Goal: Check status: Check status

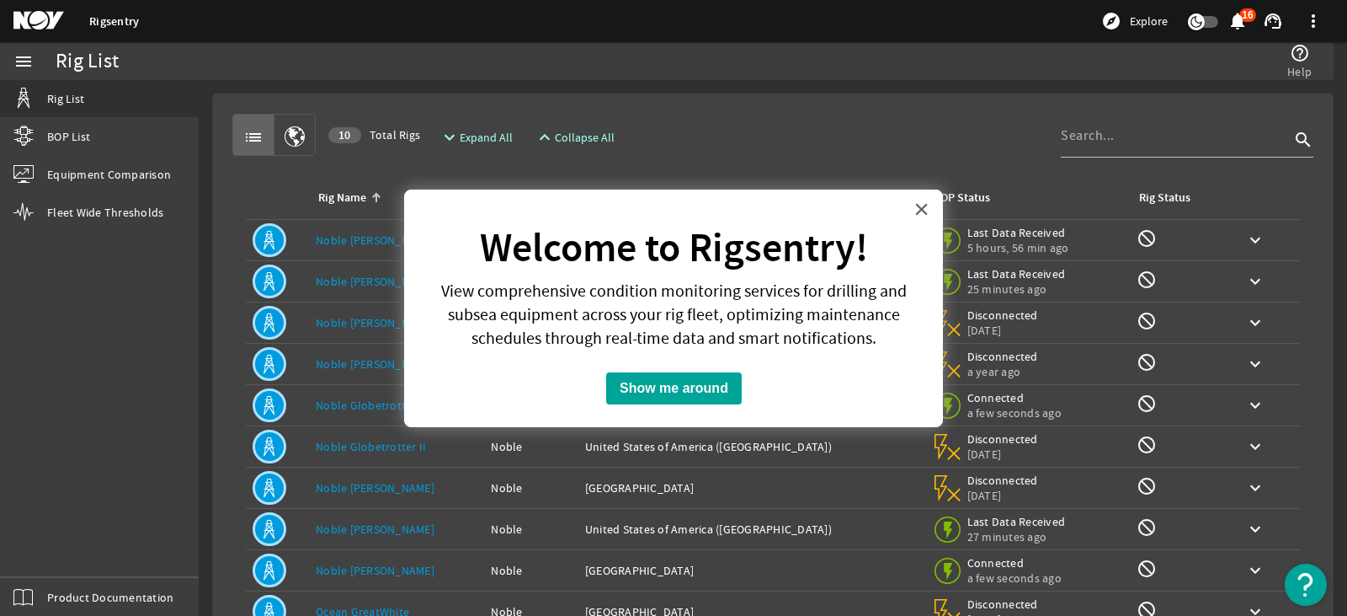
click at [921, 210] on button "×" at bounding box center [922, 208] width 16 height 27
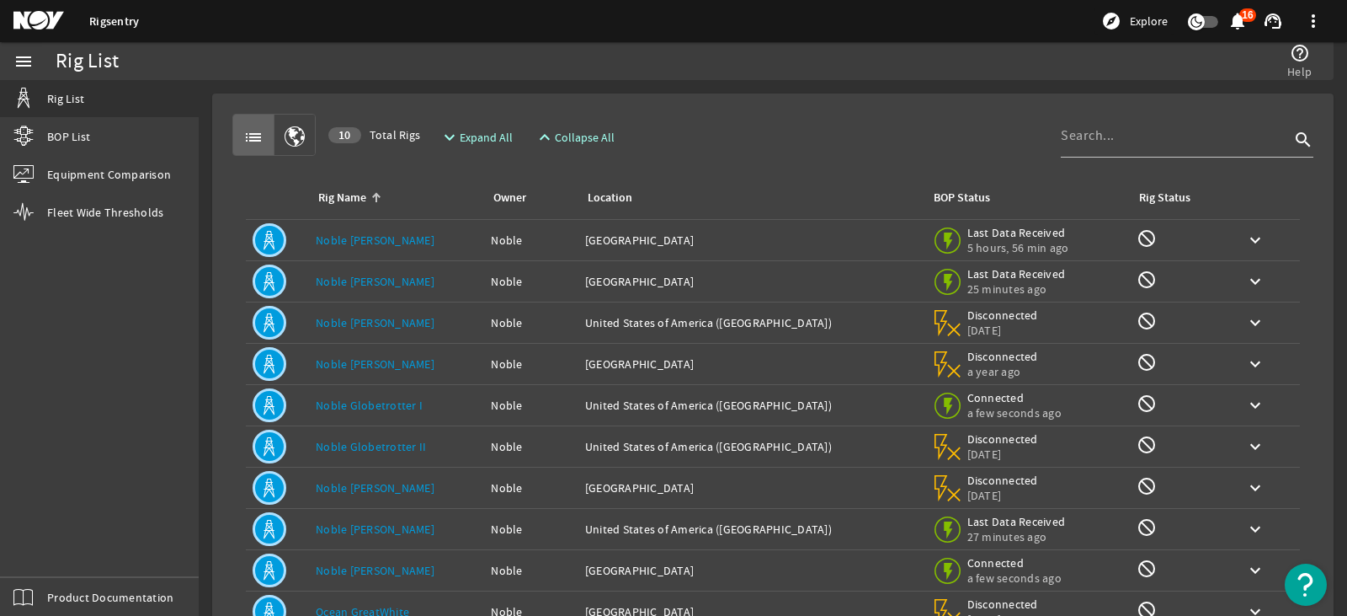
click at [383, 322] on link "Noble [PERSON_NAME]" at bounding box center [375, 322] width 119 height 15
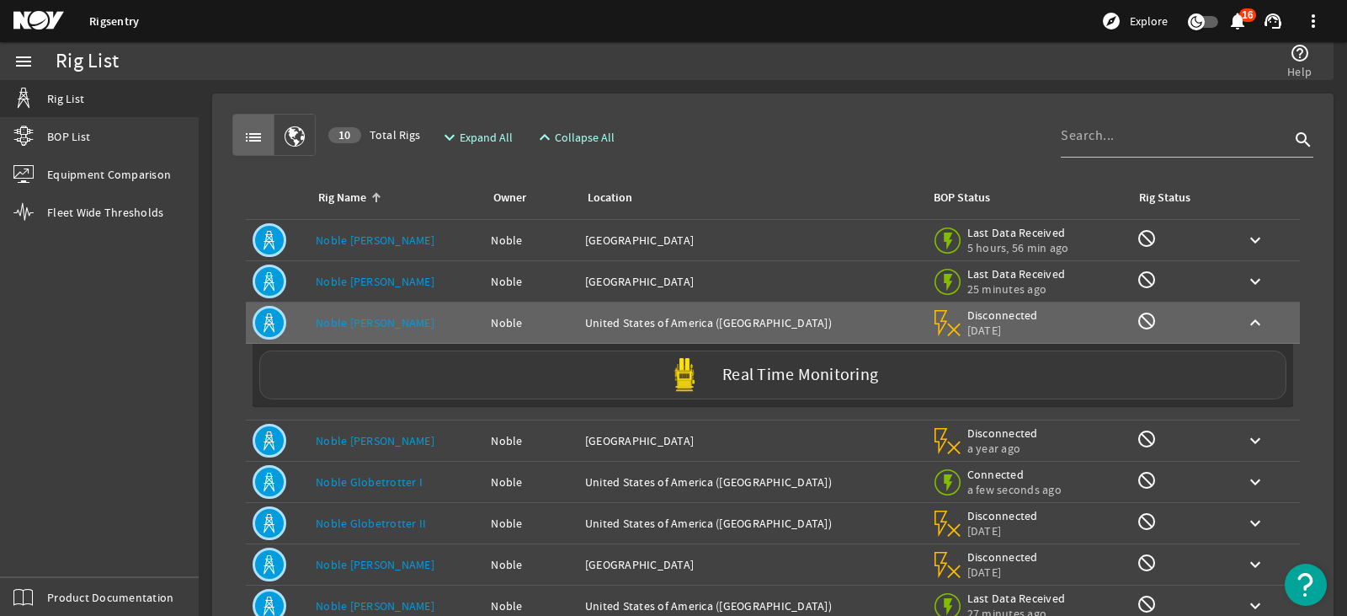
click at [771, 374] on label "Real Time Monitoring" at bounding box center [800, 375] width 156 height 18
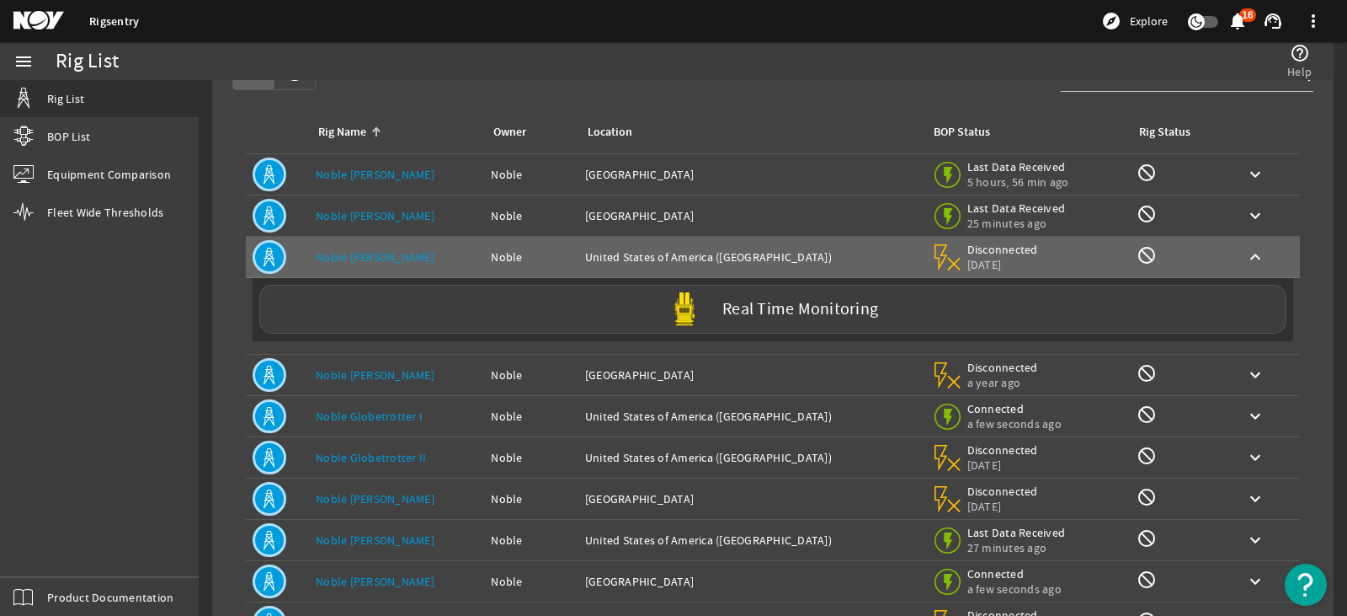
scroll to position [188, 0]
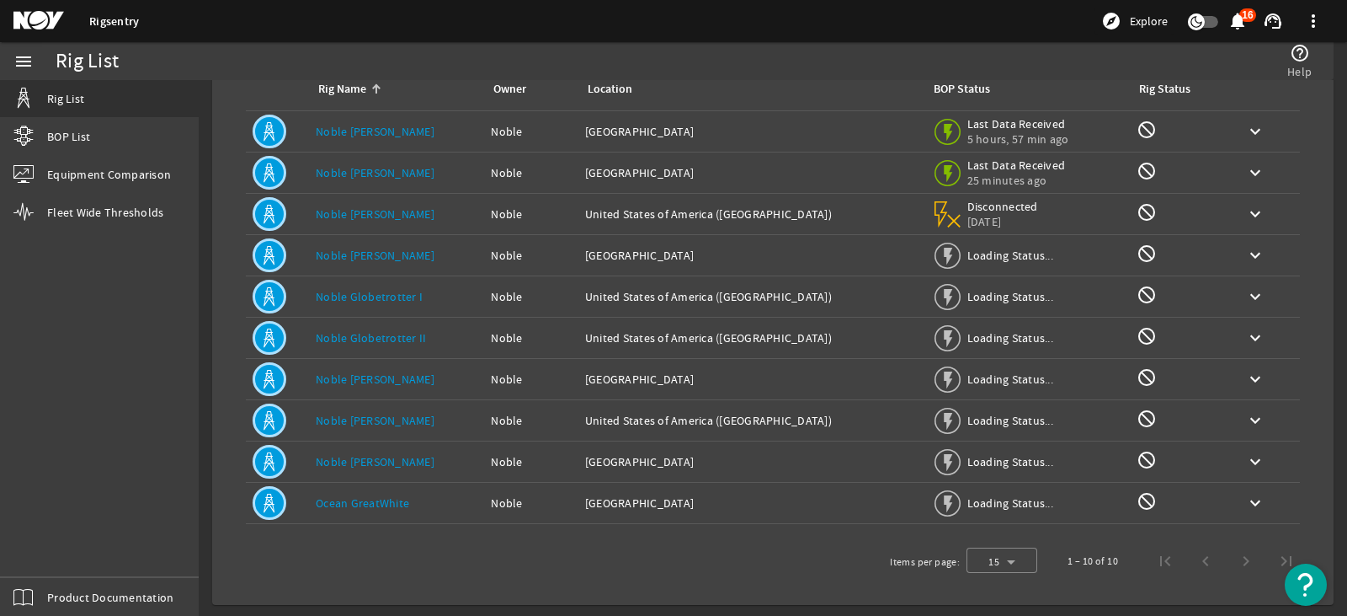
scroll to position [111, 0]
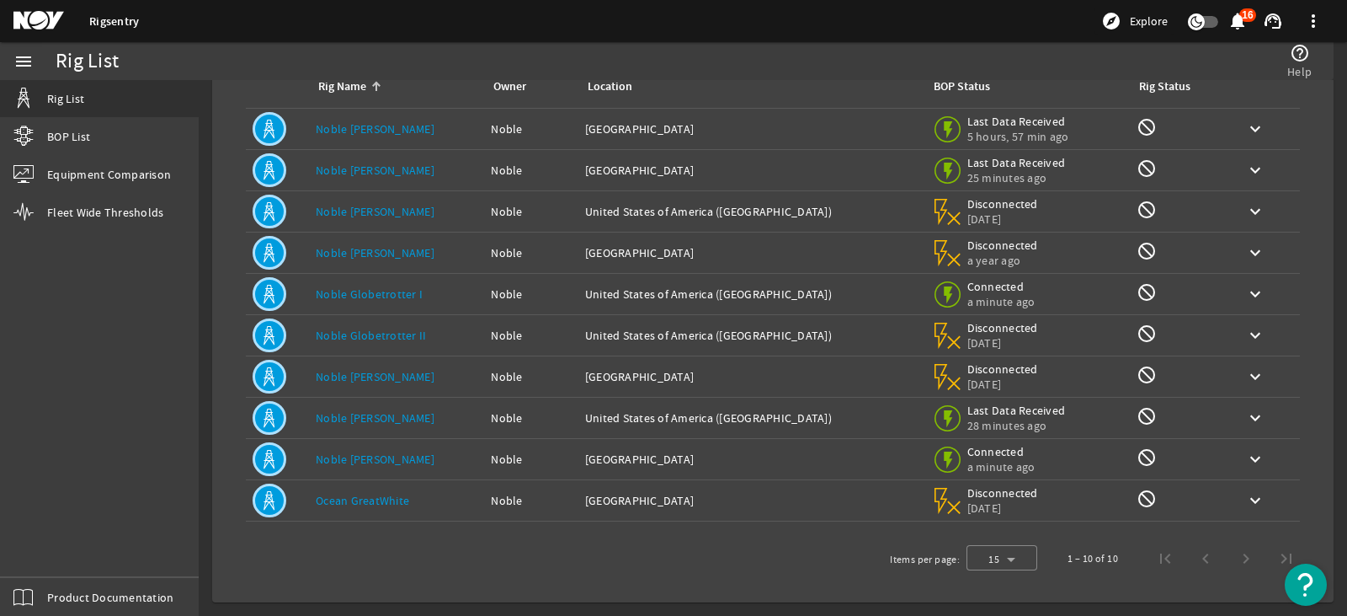
click at [361, 210] on link "Noble [PERSON_NAME]" at bounding box center [375, 211] width 119 height 15
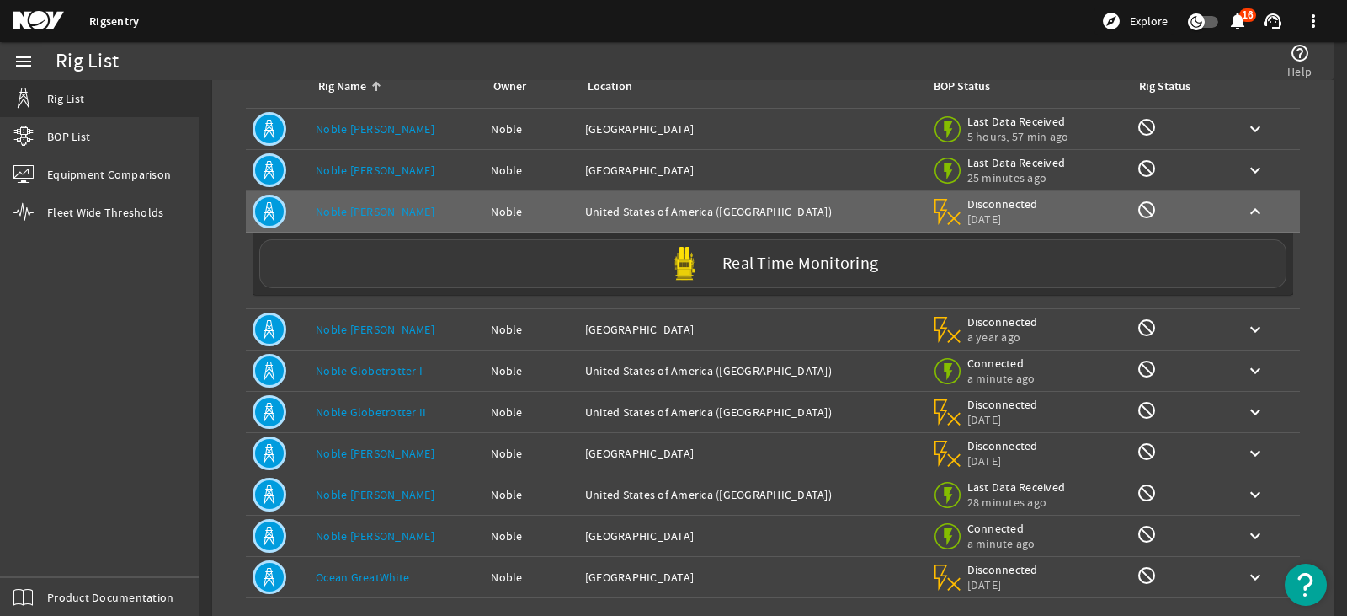
click at [728, 268] on label "Real Time Monitoring" at bounding box center [800, 264] width 156 height 18
